Goal: Information Seeking & Learning: Learn about a topic

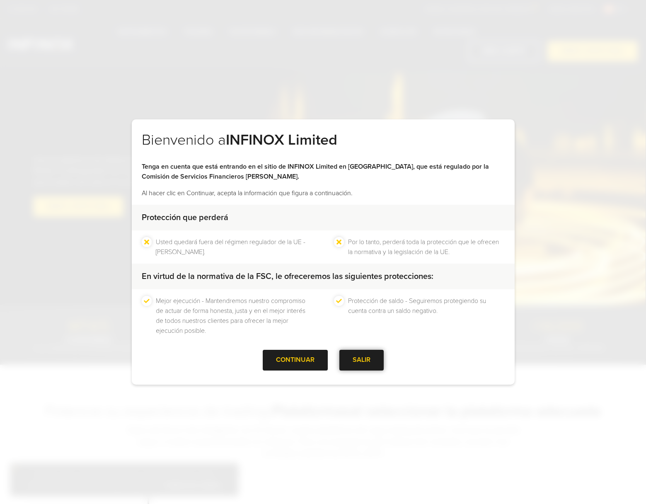
click at [361, 360] on div at bounding box center [361, 360] width 0 height 0
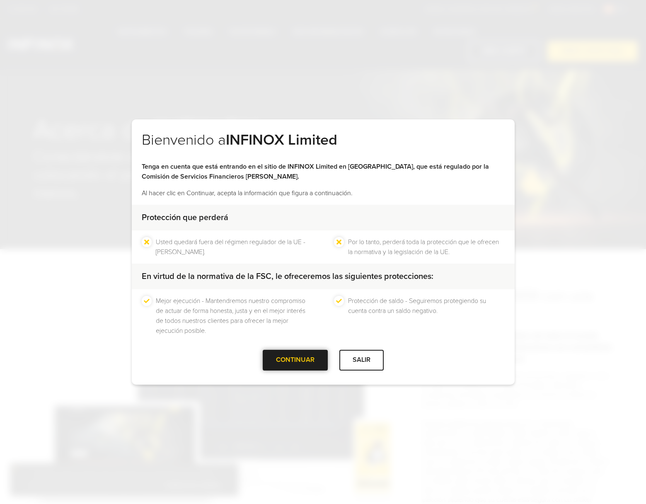
click at [298, 359] on div "CONTINUAR" at bounding box center [295, 360] width 65 height 20
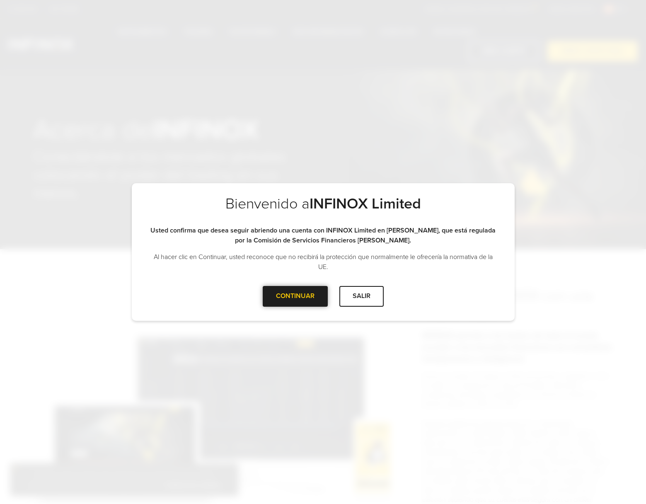
click at [298, 298] on div "CONTINUAR" at bounding box center [295, 296] width 65 height 20
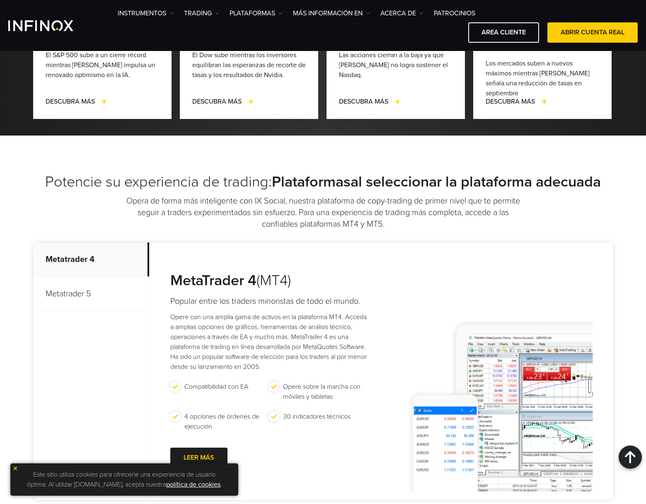
scroll to position [2532, 0]
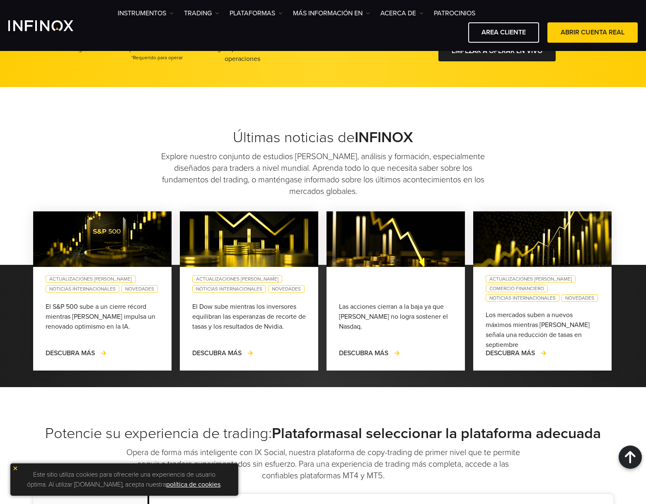
scroll to position [2195, 0]
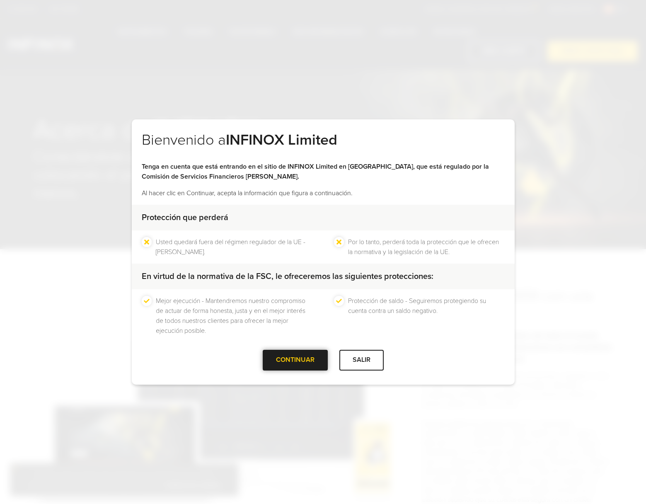
click at [295, 360] on div at bounding box center [295, 360] width 0 height 0
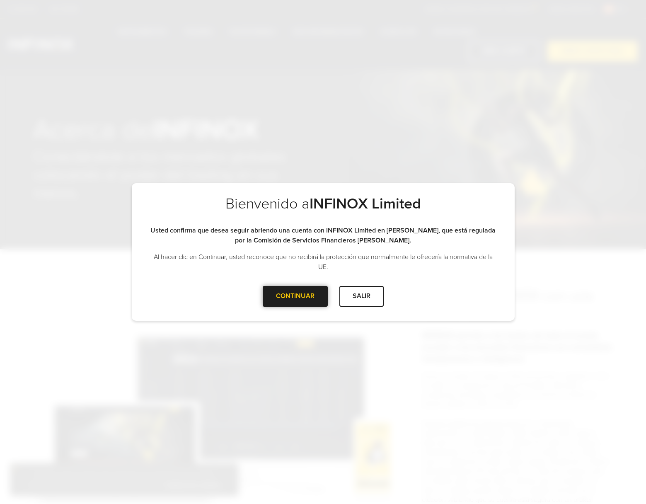
click at [308, 296] on div "CONTINUAR" at bounding box center [295, 296] width 65 height 20
